Goal: Communication & Community: Answer question/provide support

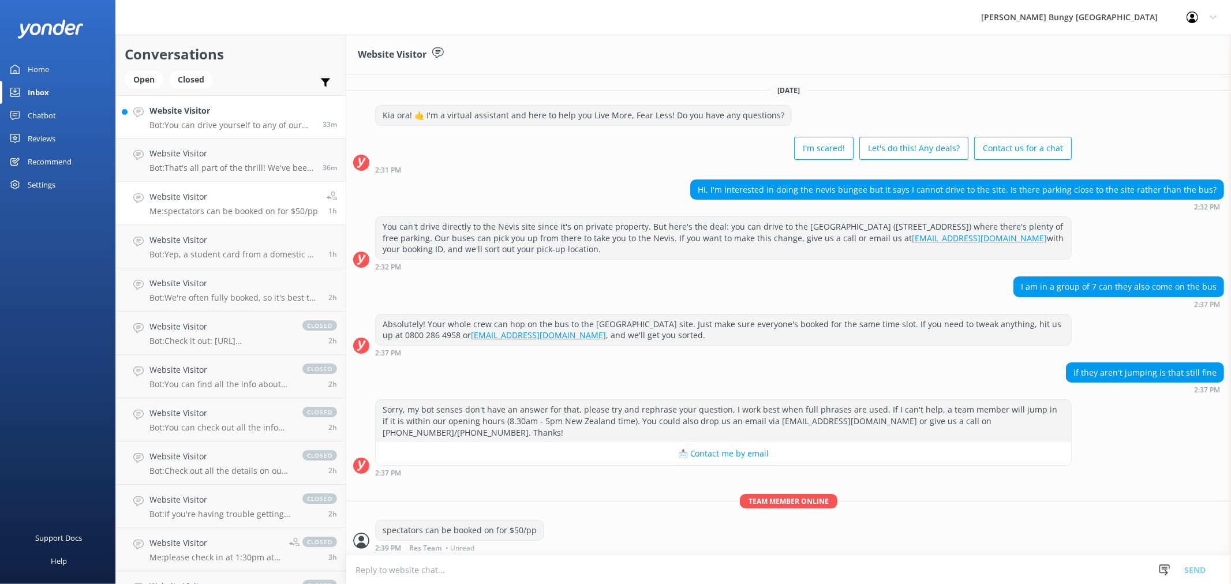
click at [255, 114] on h4 "Website Visitor" at bounding box center [231, 110] width 164 height 13
